Goal: Check status: Check status

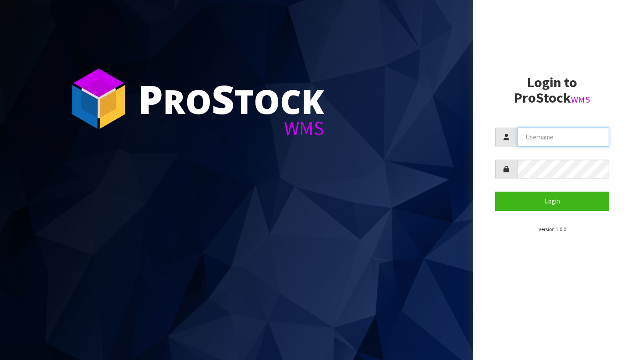
type input "[PERSON_NAME][EMAIL_ADDRESS][DOMAIN_NAME]"
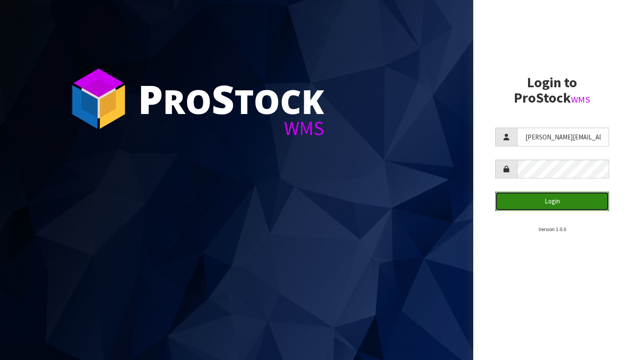
click at [534, 197] on button "Login" at bounding box center [552, 201] width 114 height 19
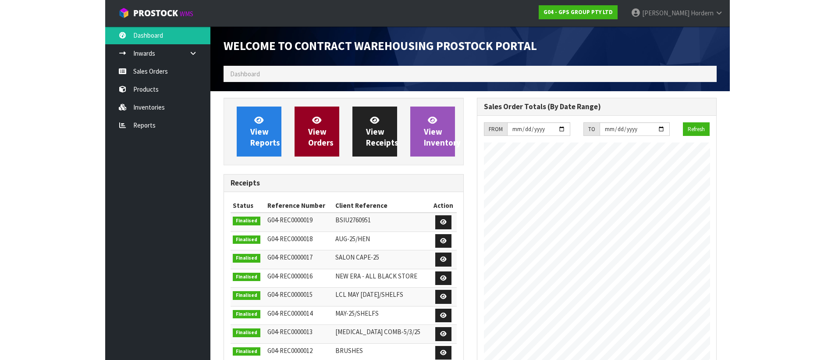
scroll to position [391, 253]
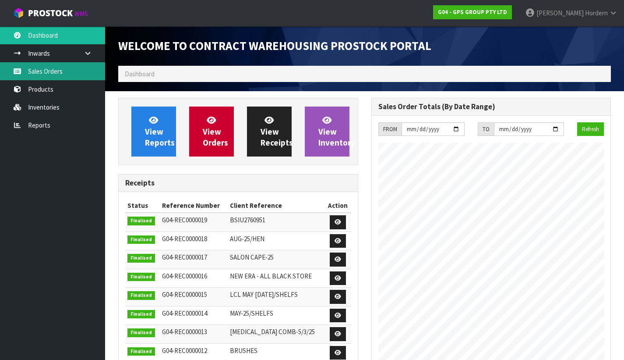
click at [56, 71] on link "Sales Orders" at bounding box center [52, 71] width 105 height 18
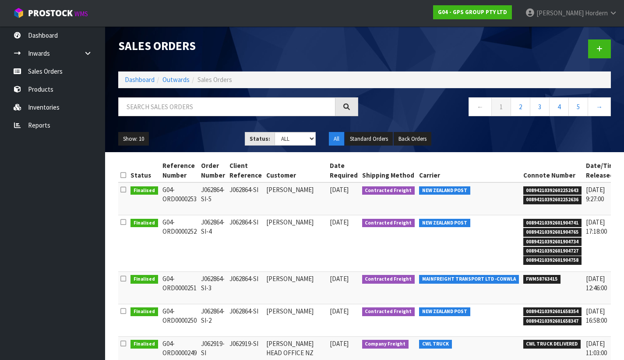
click at [124, 188] on icon at bounding box center [124, 189] width 6 height 7
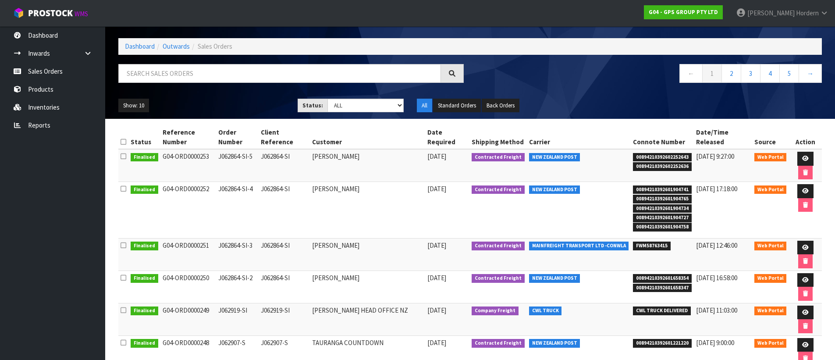
scroll to position [39, 0]
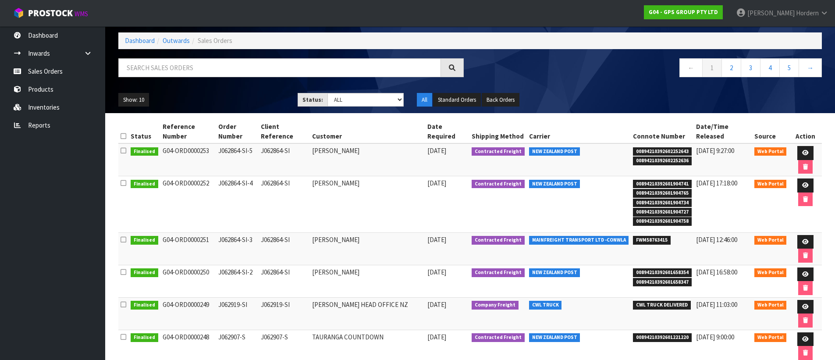
click at [123, 270] on icon at bounding box center [124, 272] width 6 height 7
drag, startPoint x: 162, startPoint y: 149, endPoint x: 197, endPoint y: 270, distance: 125.9
click at [197, 270] on tbody "Finalised G04-ORD0000253 J062864-SI-5 J062864-SI [PERSON_NAME] [DATE] Contracte…" at bounding box center [469, 299] width 703 height 313
click at [323, 149] on td "[PERSON_NAME]" at bounding box center [367, 159] width 115 height 33
click at [334, 182] on td "[PERSON_NAME]" at bounding box center [367, 204] width 115 height 57
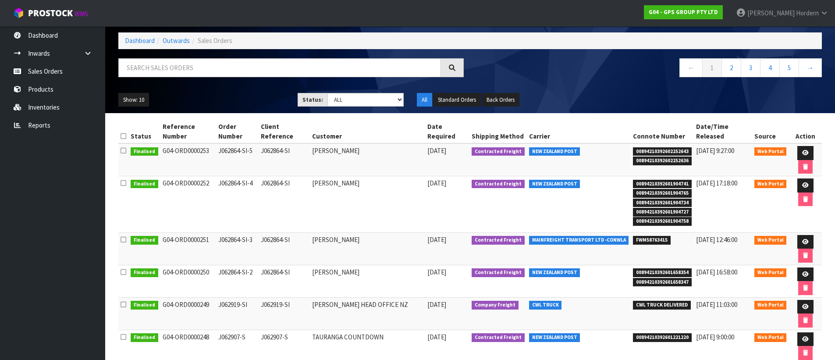
click at [318, 237] on td "[PERSON_NAME]" at bounding box center [367, 248] width 115 height 32
click at [327, 270] on td "[PERSON_NAME]" at bounding box center [367, 281] width 115 height 32
drag, startPoint x: 327, startPoint y: 241, endPoint x: 329, endPoint y: 235, distance: 6.7
click at [328, 241] on td "[PERSON_NAME]" at bounding box center [367, 248] width 115 height 32
drag, startPoint x: 315, startPoint y: 184, endPoint x: 320, endPoint y: 161, distance: 23.8
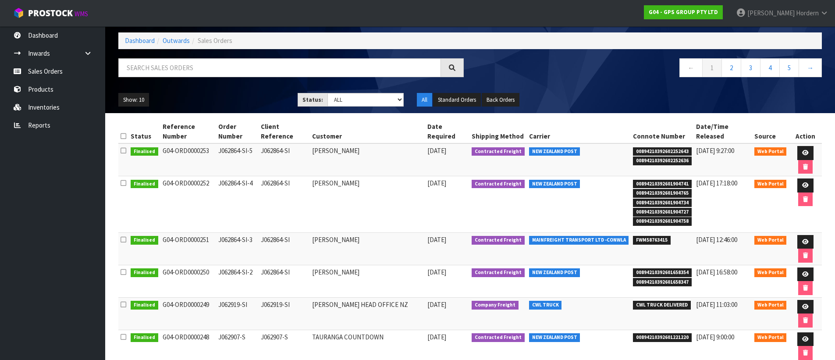
click at [310, 183] on td "J062864-SI" at bounding box center [284, 204] width 51 height 57
click at [322, 150] on td "[PERSON_NAME]" at bounding box center [367, 159] width 115 height 33
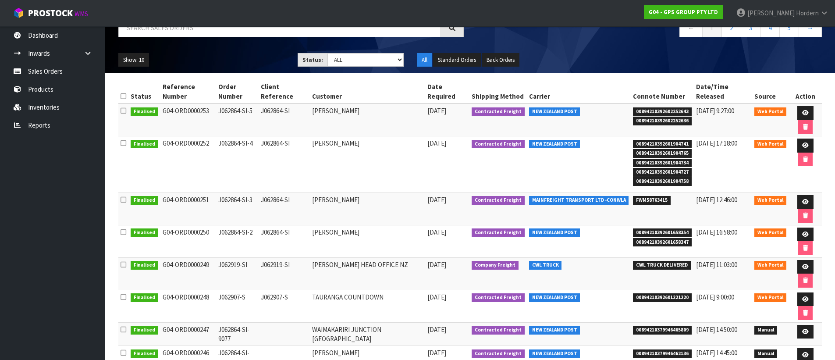
scroll to position [85, 0]
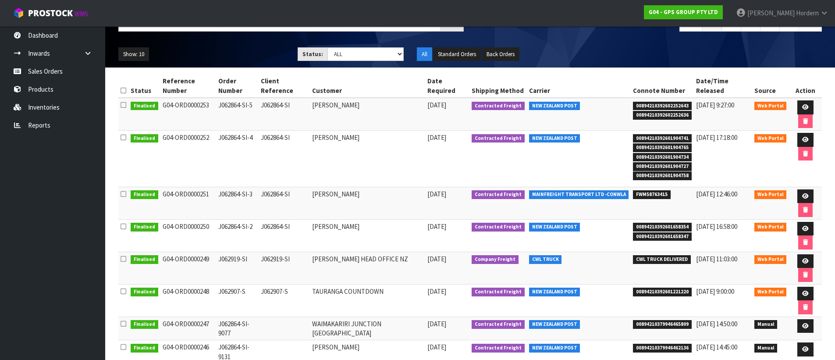
drag, startPoint x: 219, startPoint y: 227, endPoint x: 241, endPoint y: 227, distance: 22.8
click at [241, 227] on td "J062864-SI-2" at bounding box center [237, 235] width 43 height 32
copy td "J062864"
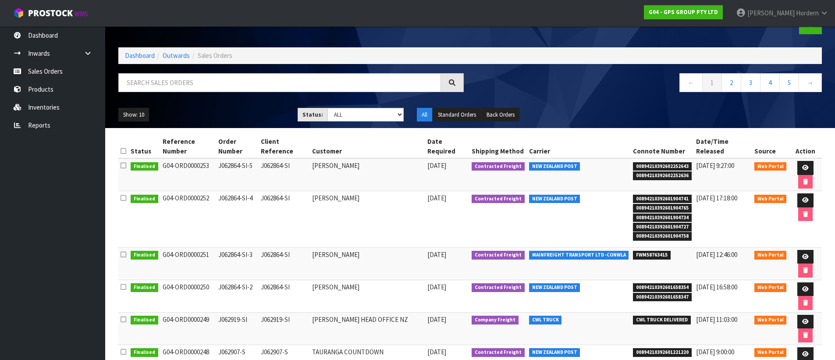
scroll to position [0, 0]
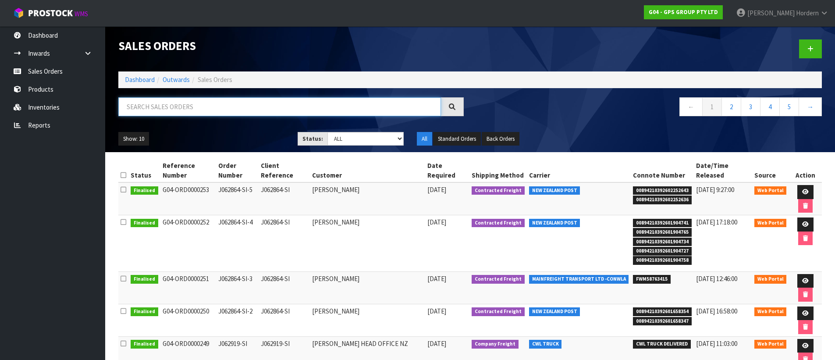
click at [256, 110] on input "text" at bounding box center [279, 106] width 323 height 19
paste input "J062864"
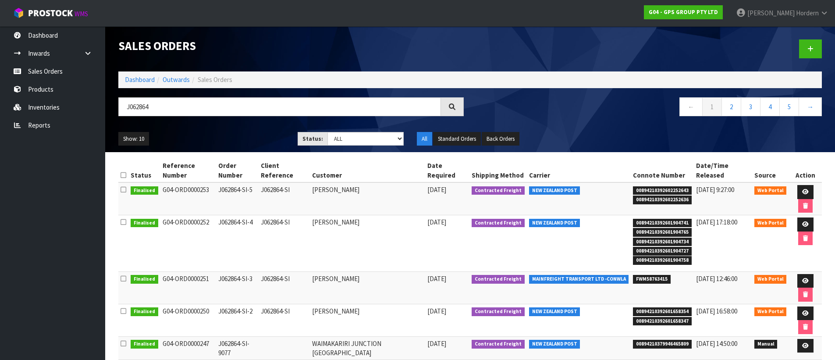
click at [449, 106] on icon at bounding box center [452, 106] width 7 height 7
click at [337, 139] on select "Draft Pending Allocated Pending Pick Goods Picked Goods Packed Pending Charges …" at bounding box center [365, 139] width 76 height 14
click at [327, 132] on select "Draft Pending Allocated Pending Pick Goods Picked Goods Packed Pending Charges …" at bounding box center [365, 139] width 76 height 14
click at [452, 139] on button "Standard Orders" at bounding box center [457, 139] width 48 height 14
click at [493, 138] on button "Back Orders" at bounding box center [501, 139] width 38 height 14
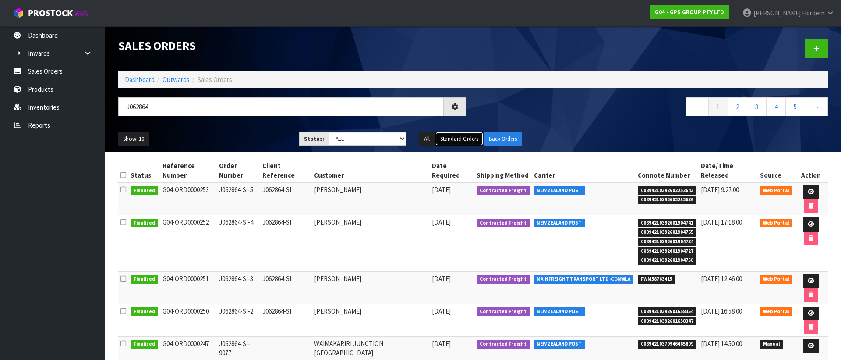
click at [448, 139] on button "Standard Orders" at bounding box center [460, 139] width 48 height 14
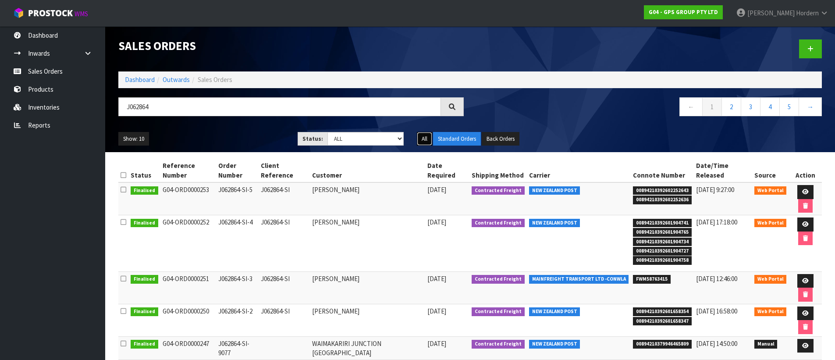
click at [423, 141] on button "All" at bounding box center [424, 139] width 15 height 14
click at [389, 111] on input "J062864" at bounding box center [279, 106] width 323 height 19
paste input "J062864"
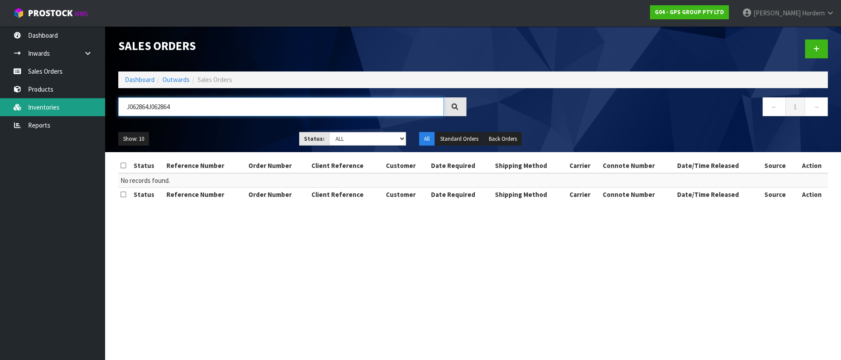
drag, startPoint x: 153, startPoint y: 107, endPoint x: 79, endPoint y: 106, distance: 73.6
click at [79, 106] on body "Toggle navigation ProStock WMS G04 - GPS GROUP PTY LTD [PERSON_NAME] Logout Das…" at bounding box center [420, 180] width 841 height 360
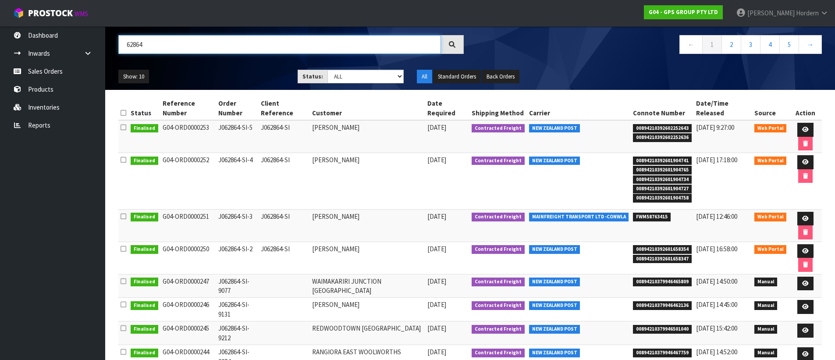
scroll to position [68, 0]
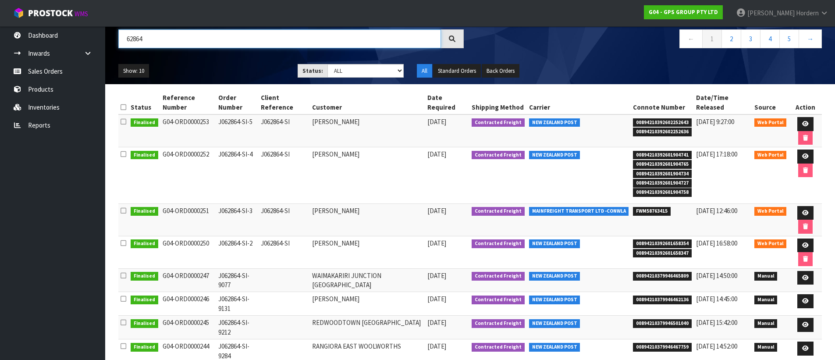
type input "62864"
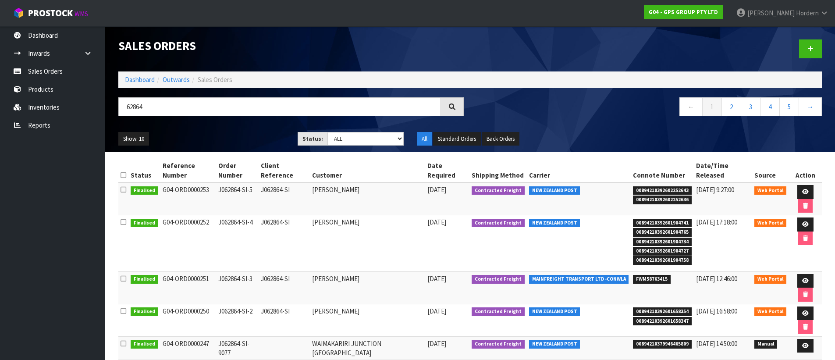
scroll to position [61, 0]
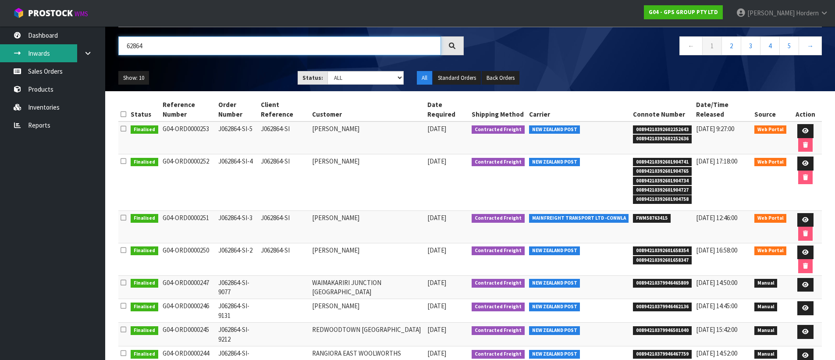
drag, startPoint x: 149, startPoint y: 44, endPoint x: 77, endPoint y: 46, distance: 71.9
click at [77, 46] on body "Toggle navigation ProStock WMS G04 - GPS GROUP PTY LTD [PERSON_NAME] Logout Das…" at bounding box center [417, 119] width 835 height 360
